Goal: Task Accomplishment & Management: Manage account settings

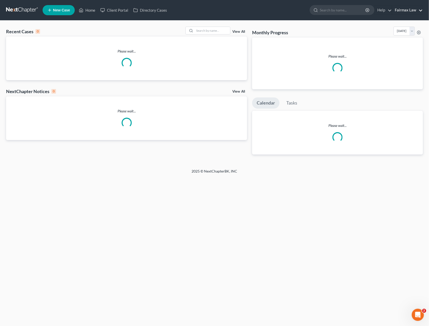
click at [403, 11] on link "Fairmax Law" at bounding box center [408, 10] width 30 height 9
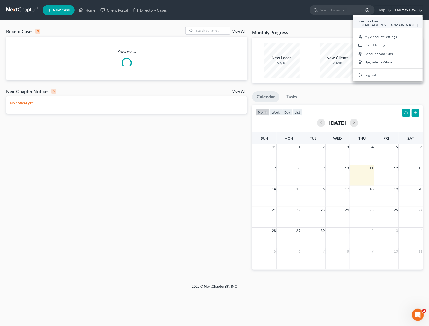
click at [379, 22] on strong "Fairmax Law" at bounding box center [369, 21] width 20 height 4
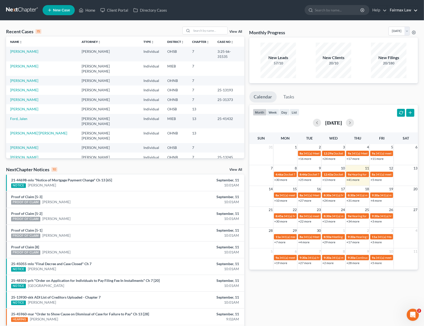
click at [396, 9] on link "Fairmax Law" at bounding box center [402, 10] width 30 height 9
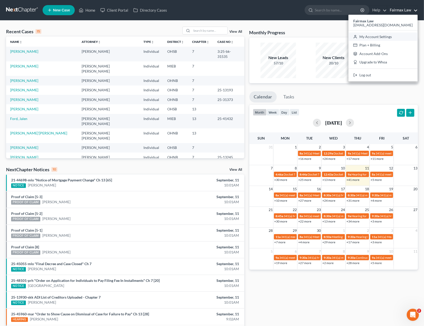
click at [387, 34] on link "My Account Settings" at bounding box center [383, 36] width 69 height 9
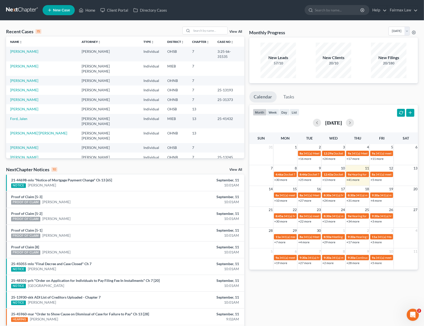
select select "24"
select select "23"
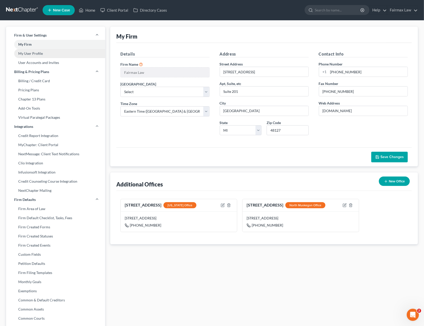
click at [35, 55] on link "My User Profile" at bounding box center [55, 53] width 99 height 9
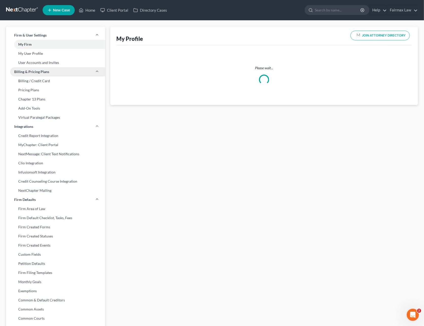
select select "23"
select select "attorney"
select select "0"
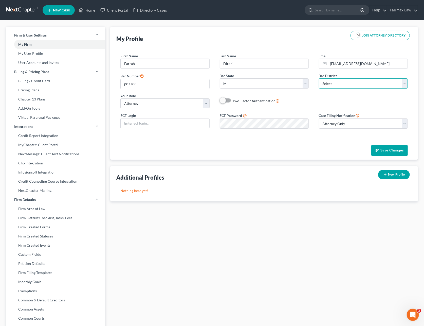
click at [338, 87] on select "Select [US_STATE] - [GEOGRAPHIC_DATA] [US_STATE] - [GEOGRAPHIC_DATA][US_STATE] …" at bounding box center [363, 83] width 89 height 10
select select "61"
click at [319, 79] on select "Select [US_STATE] - [GEOGRAPHIC_DATA] [US_STATE] - [GEOGRAPHIC_DATA][US_STATE] …" at bounding box center [363, 83] width 89 height 10
click at [160, 121] on input "text" at bounding box center [165, 123] width 88 height 10
paste input "Fdirani7"
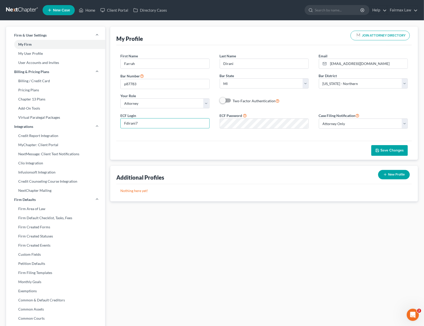
type input "Fdirani7"
click at [202, 124] on div "ECF Login Fdirani7 ECF Password Case Filing Notification Select Attorney Only A…" at bounding box center [264, 122] width 298 height 20
drag, startPoint x: 126, startPoint y: 84, endPoint x: 127, endPoint y: 90, distance: 6.0
click at [126, 84] on input "p87783" at bounding box center [165, 84] width 88 height 10
click at [145, 86] on input "P87783" at bounding box center [165, 84] width 88 height 10
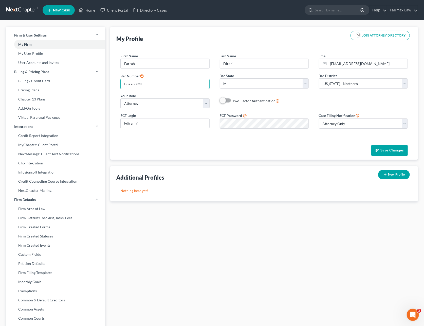
type input "P87783 MI"
click at [397, 149] on span "Save Changes" at bounding box center [392, 150] width 23 height 4
click at [38, 53] on link "My User Profile" at bounding box center [55, 53] width 99 height 9
click at [40, 52] on link "My User Profile" at bounding box center [55, 53] width 99 height 9
click at [41, 64] on link "User Accounts and Invites" at bounding box center [55, 62] width 99 height 9
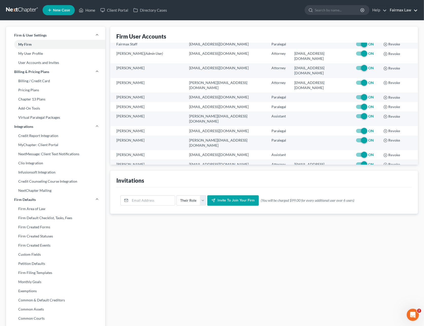
drag, startPoint x: 408, startPoint y: 10, endPoint x: 405, endPoint y: 13, distance: 4.5
click at [408, 10] on link "Fairmax Law" at bounding box center [402, 10] width 30 height 9
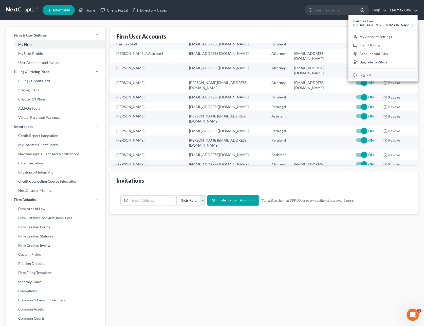
click at [386, 73] on link "Log out" at bounding box center [383, 75] width 69 height 9
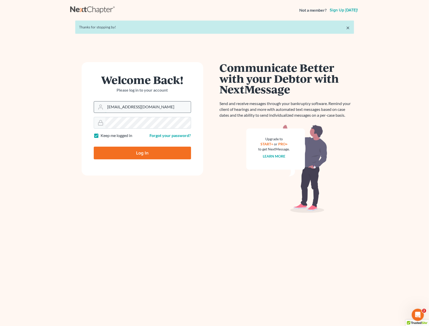
click at [150, 110] on input "Farrah@fairmaxlaw.com" at bounding box center [147, 106] width 85 height 11
type input "[PERSON_NAME][EMAIL_ADDRESS][DOMAIN_NAME]"
click at [139, 153] on input "Log In" at bounding box center [142, 153] width 97 height 13
type input "Thinking..."
